Goal: Check status: Check status

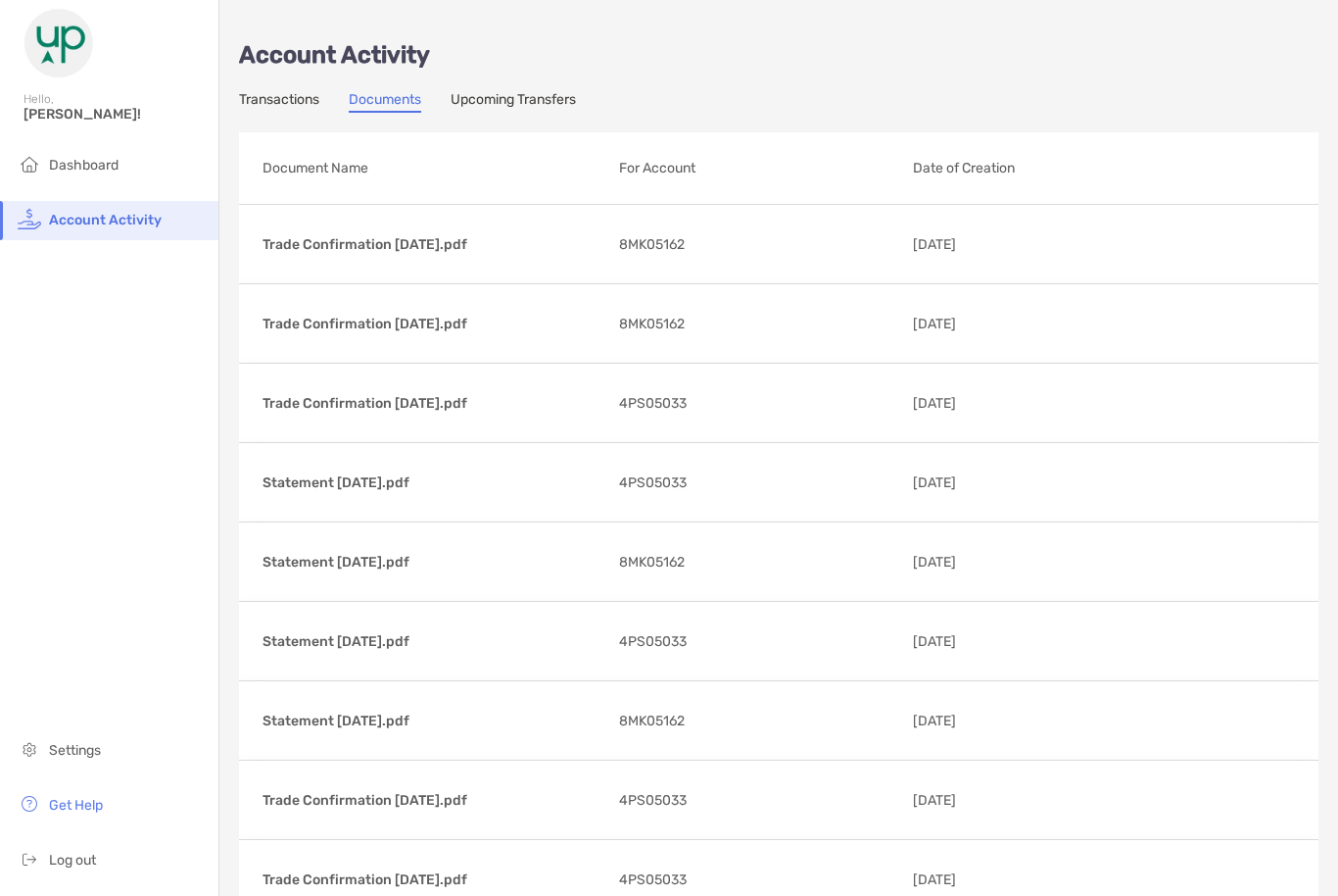
click at [277, 97] on link "Transactions" at bounding box center [279, 102] width 81 height 22
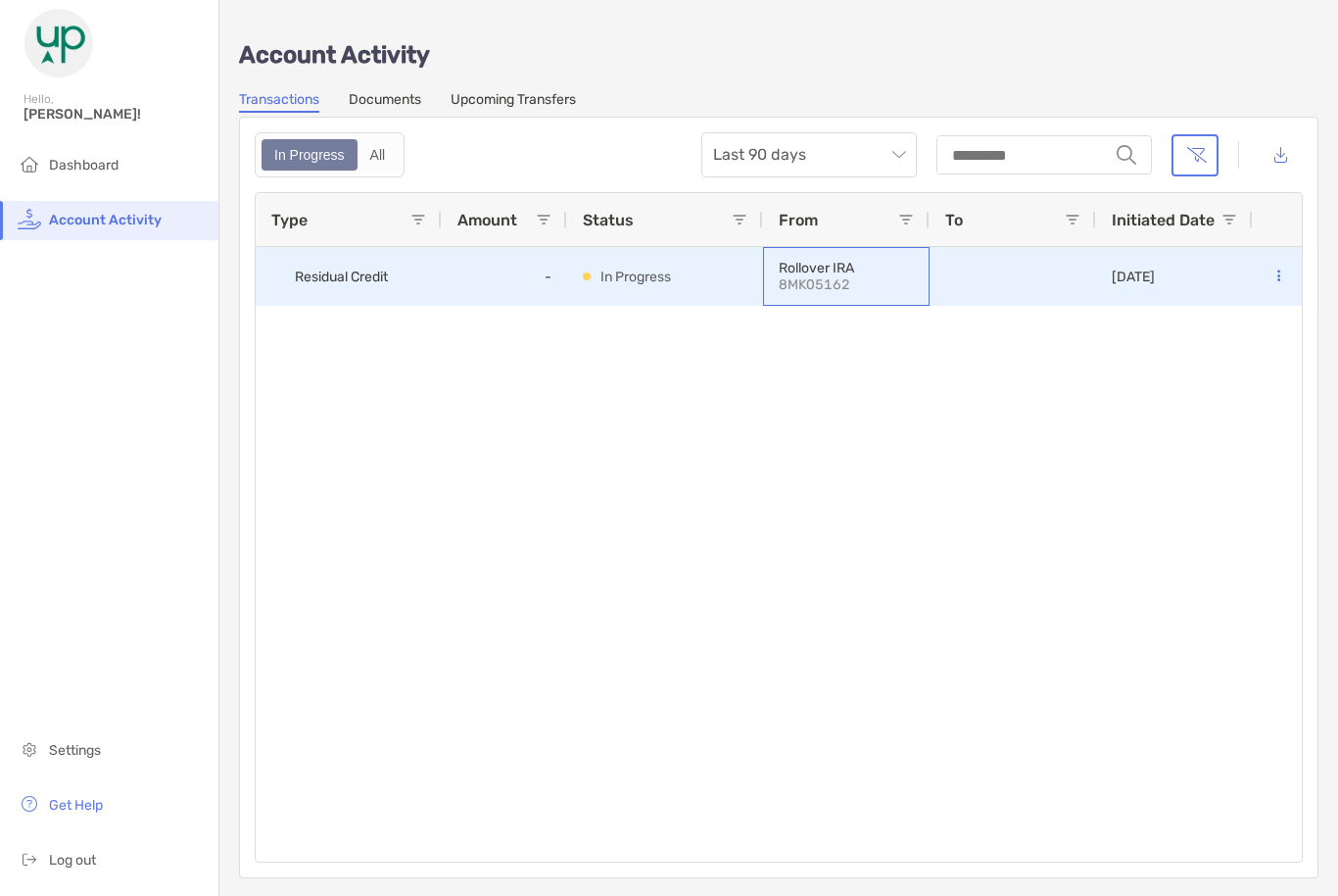
click at [832, 284] on p "8MK05162" at bounding box center [847, 284] width 136 height 17
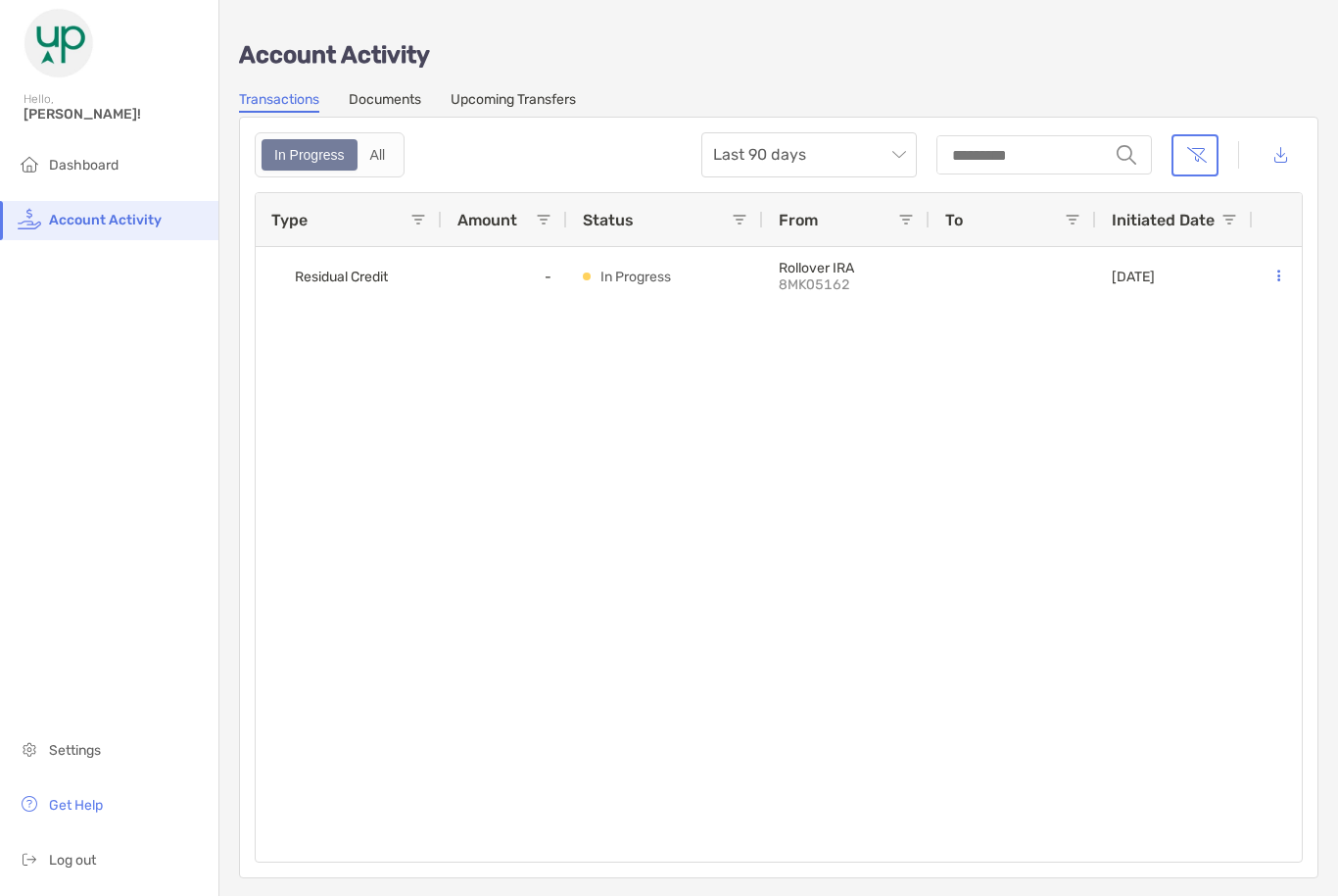
click at [1176, 410] on div "Residual Credit - In Progress Rollover IRA 8MK05162 [DATE]" at bounding box center [778, 553] width 1046 height 614
click at [553, 108] on link "Upcoming Transfers" at bounding box center [514, 102] width 126 height 22
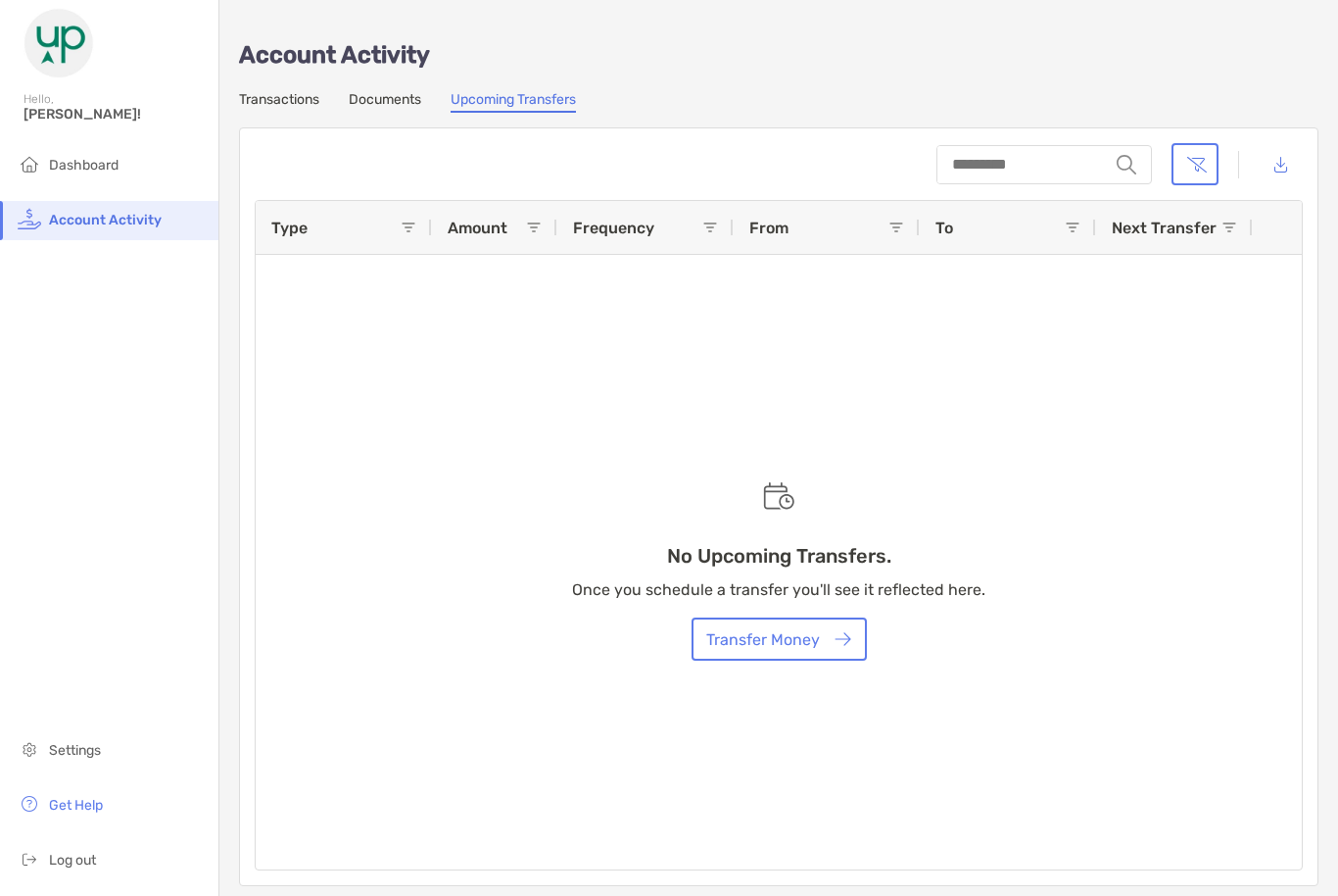
click at [405, 113] on link "Documents" at bounding box center [385, 102] width 73 height 22
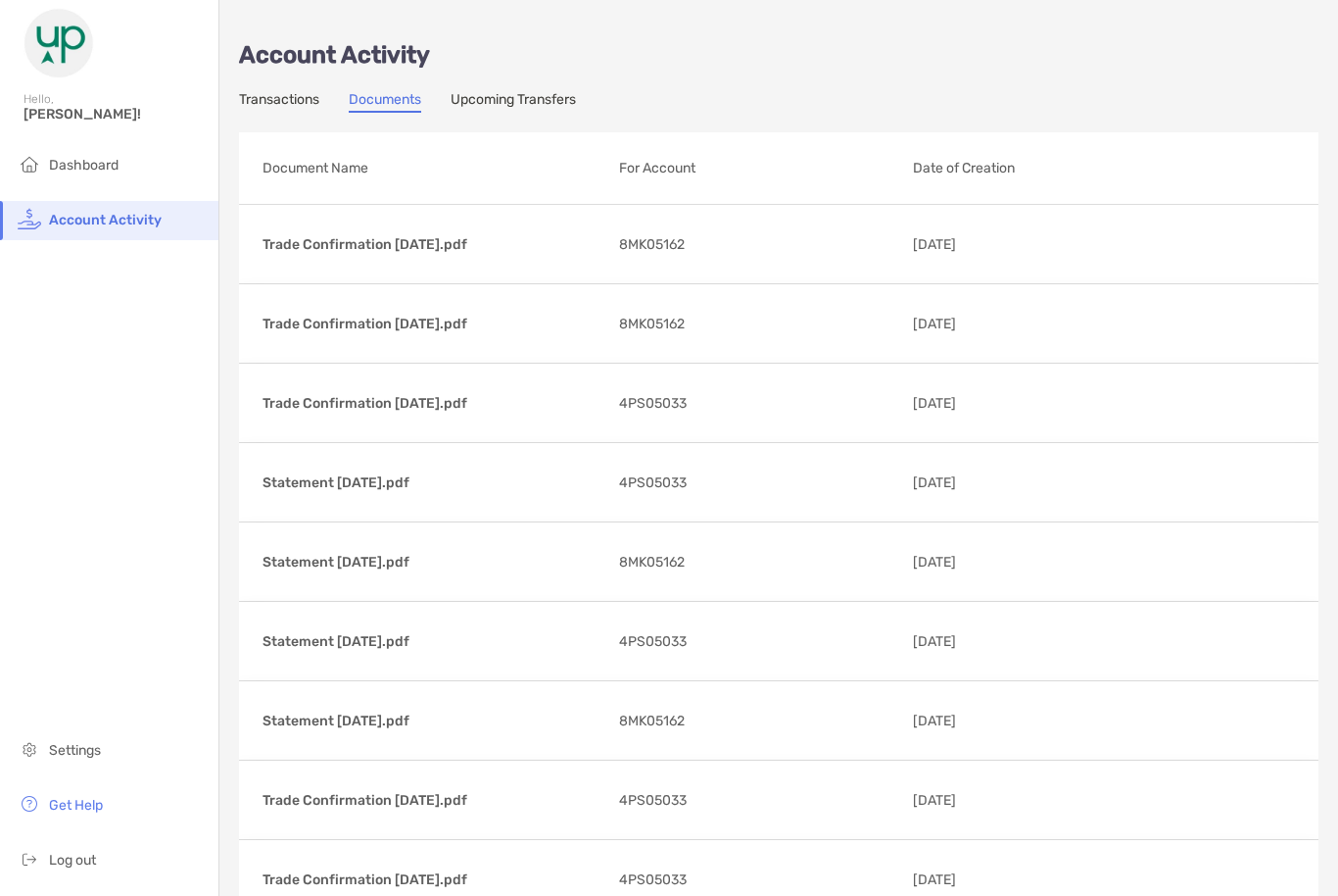
click at [300, 111] on link "Transactions" at bounding box center [279, 102] width 81 height 22
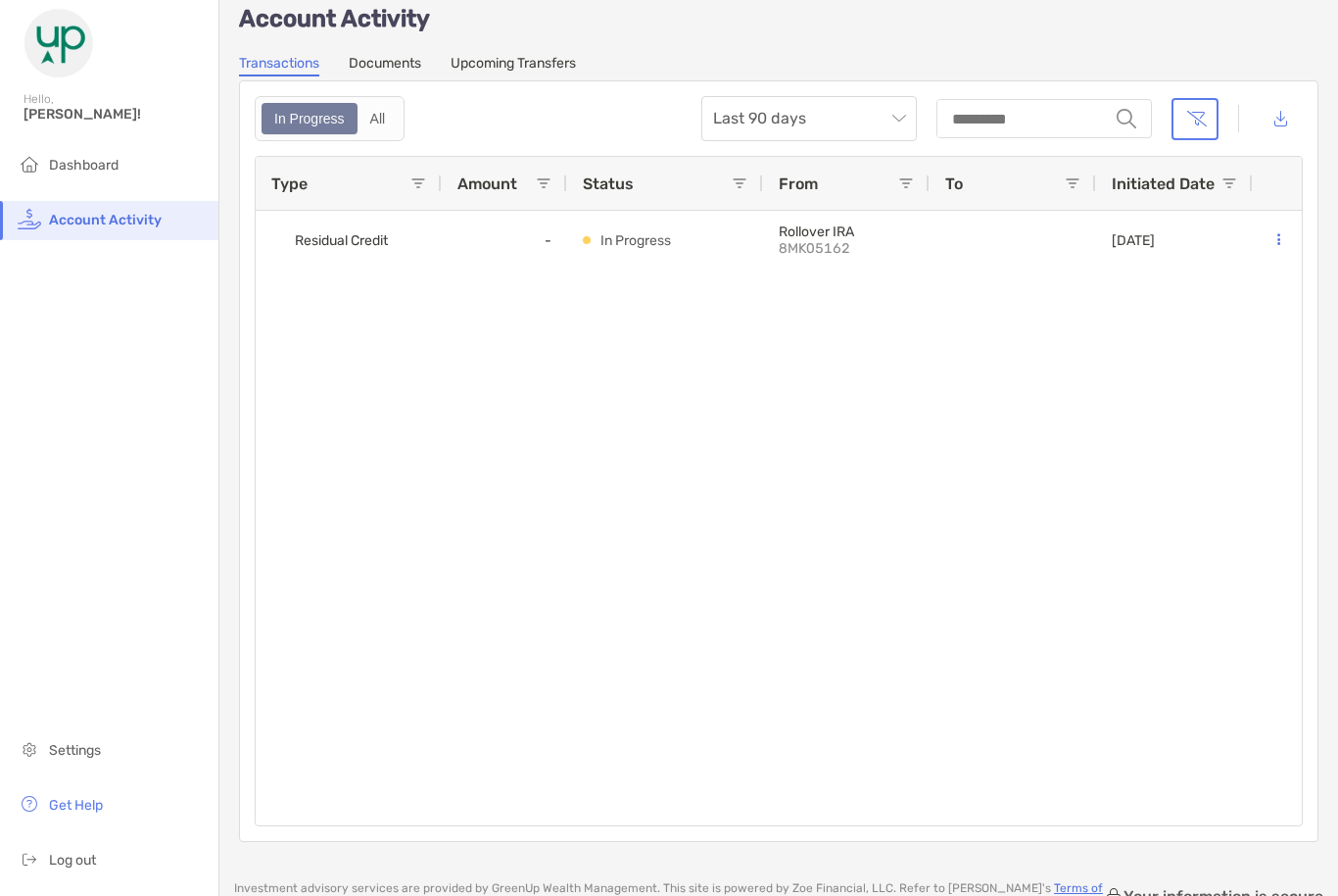
scroll to position [34, 0]
